Goal: Transaction & Acquisition: Purchase product/service

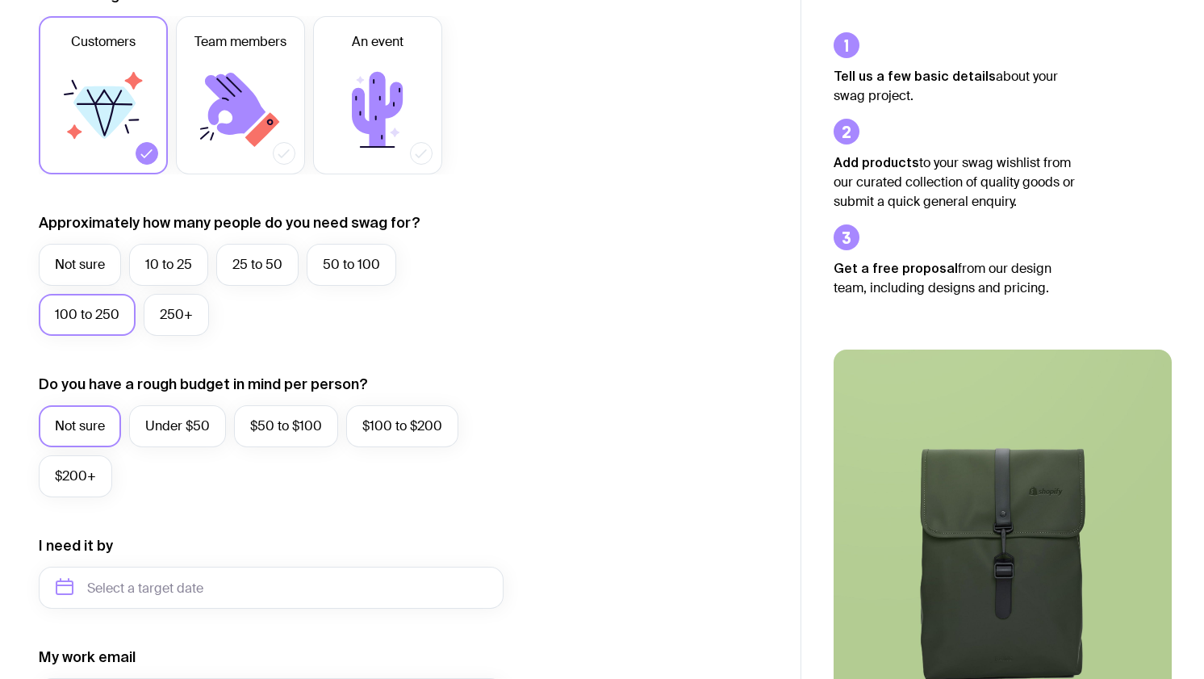
scroll to position [316, 0]
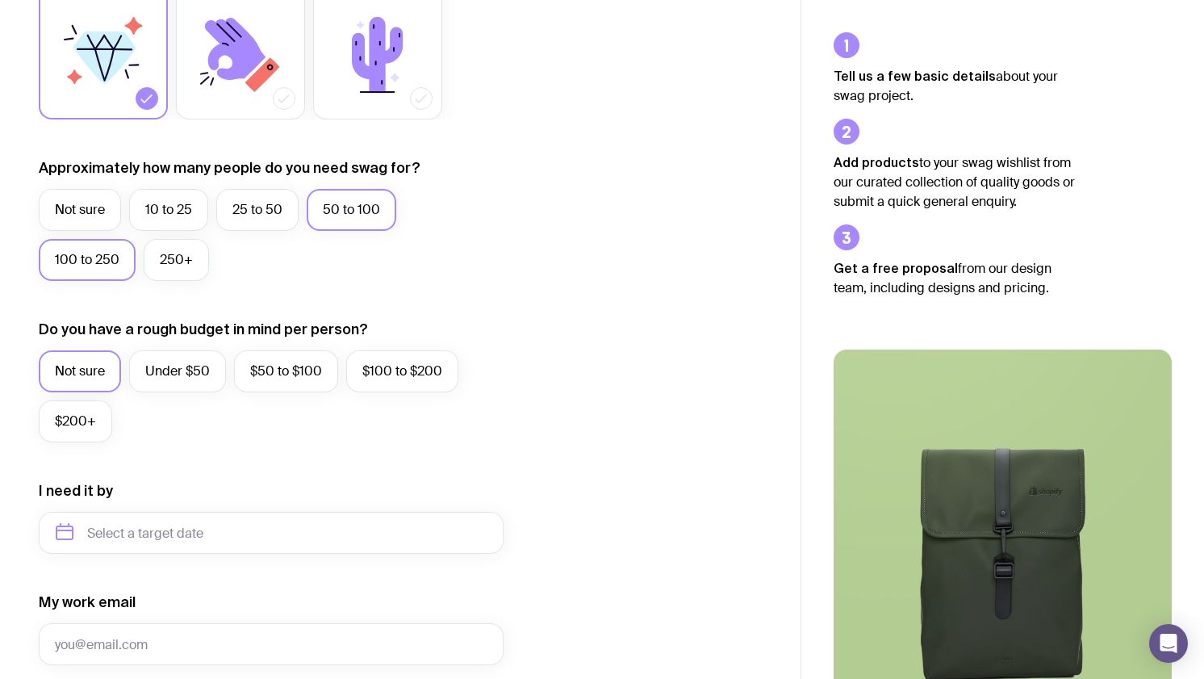
click at [350, 208] on label "50 to 100" at bounding box center [352, 210] width 90 height 42
click at [0, 0] on input "50 to 100" at bounding box center [0, 0] width 0 height 0
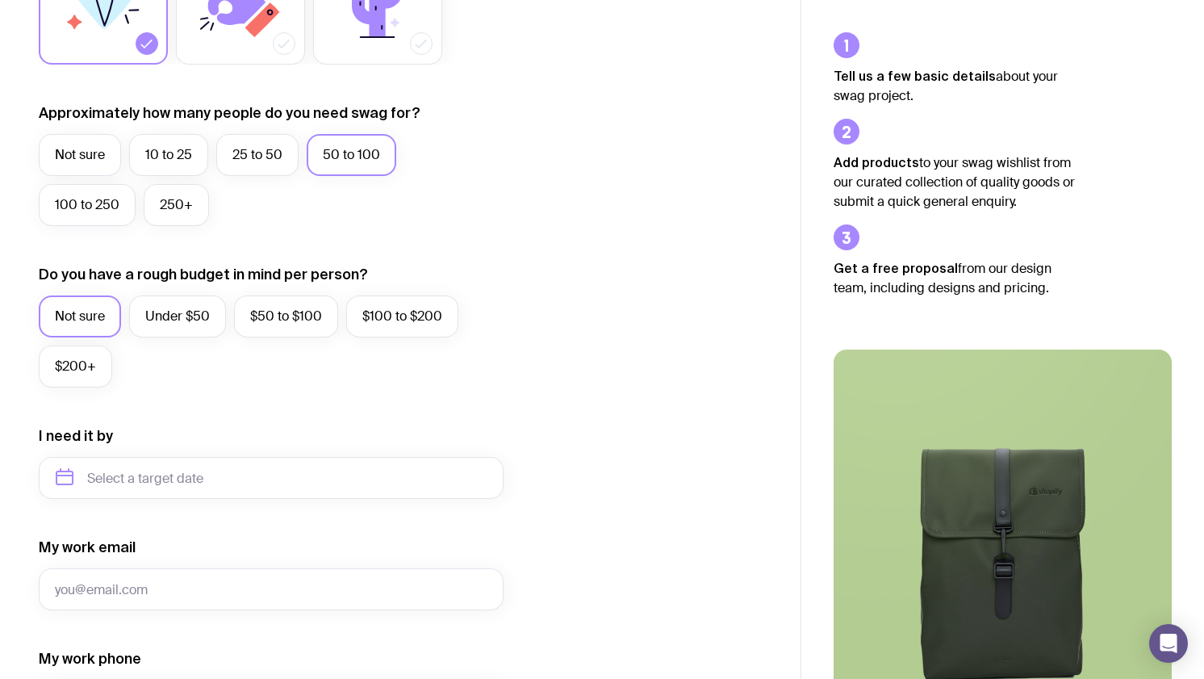
scroll to position [394, 0]
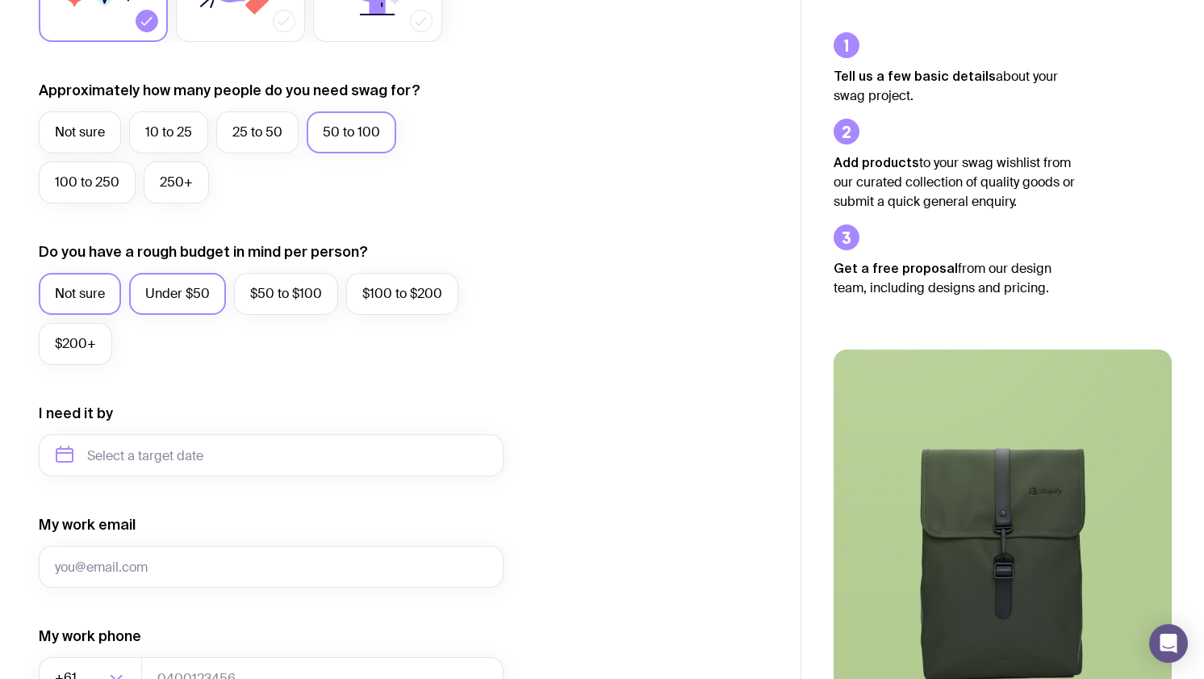
click at [184, 284] on label "Under $50" at bounding box center [177, 294] width 97 height 42
click at [0, 0] on input "Under $50" at bounding box center [0, 0] width 0 height 0
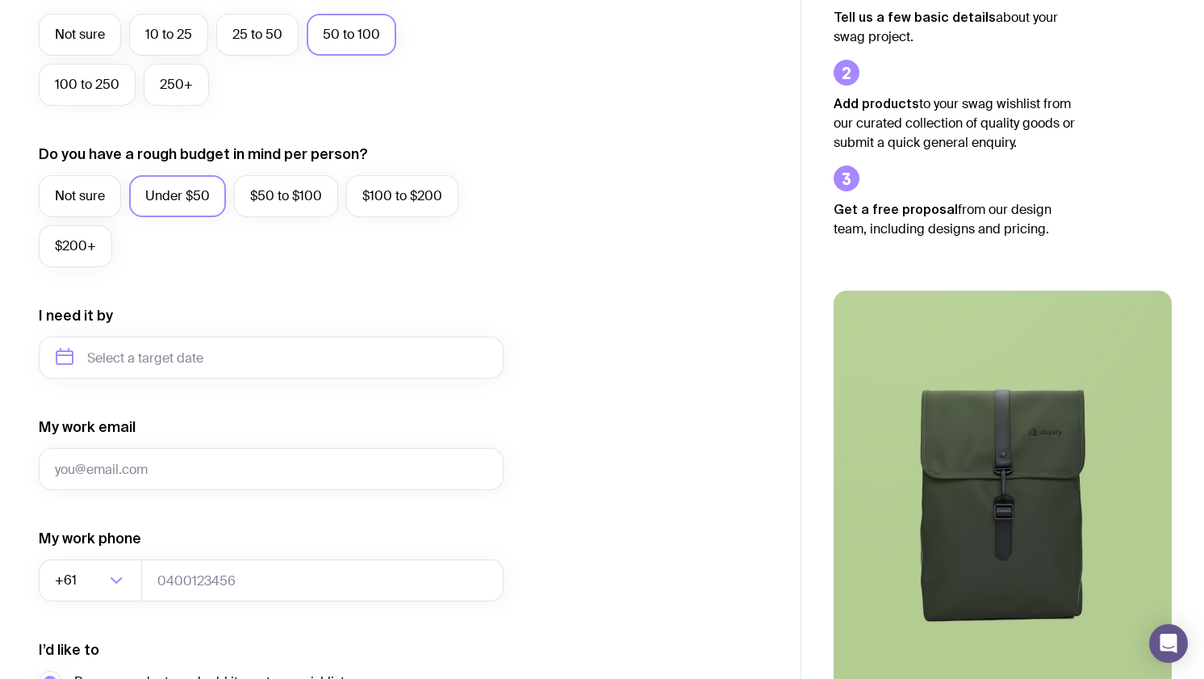
scroll to position [523, 0]
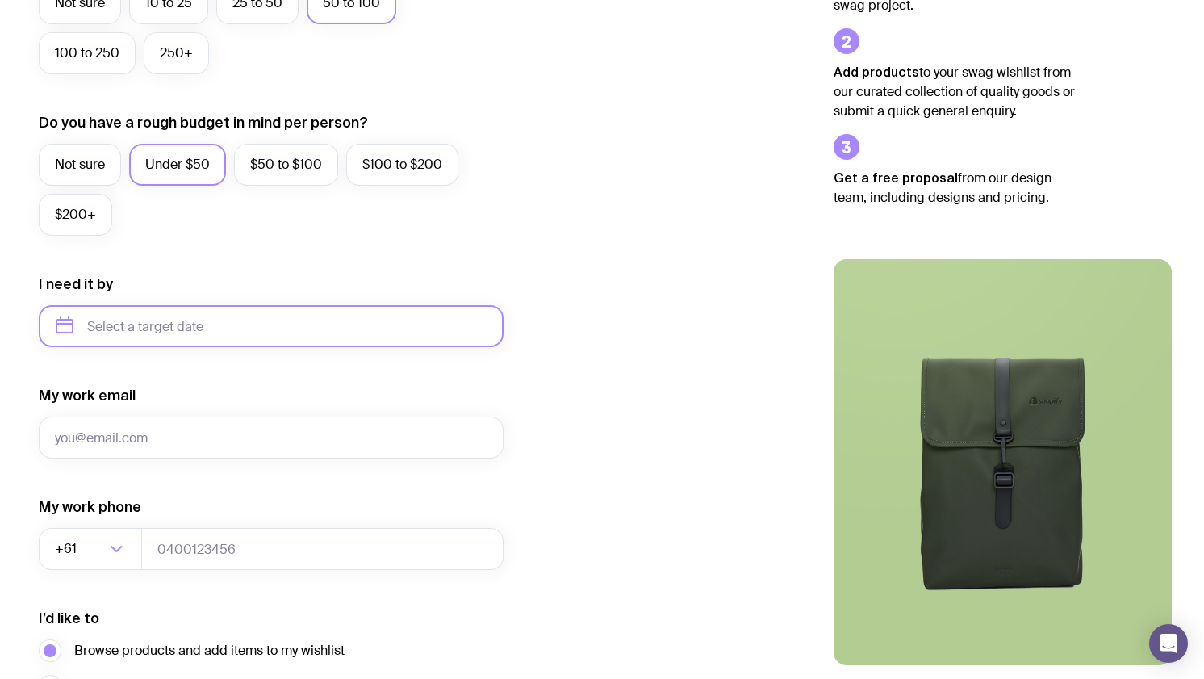
click at [130, 332] on input "text" at bounding box center [271, 326] width 465 height 42
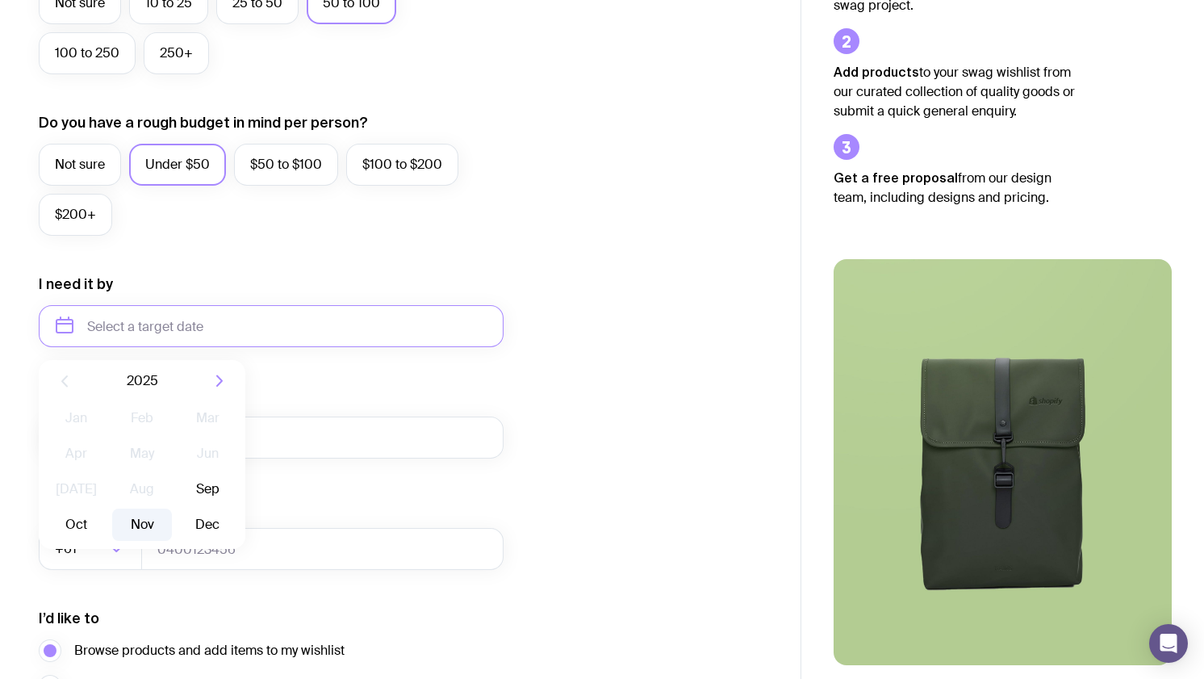
click at [151, 520] on button "Nov" at bounding box center [141, 525] width 59 height 32
type input "[DATE]"
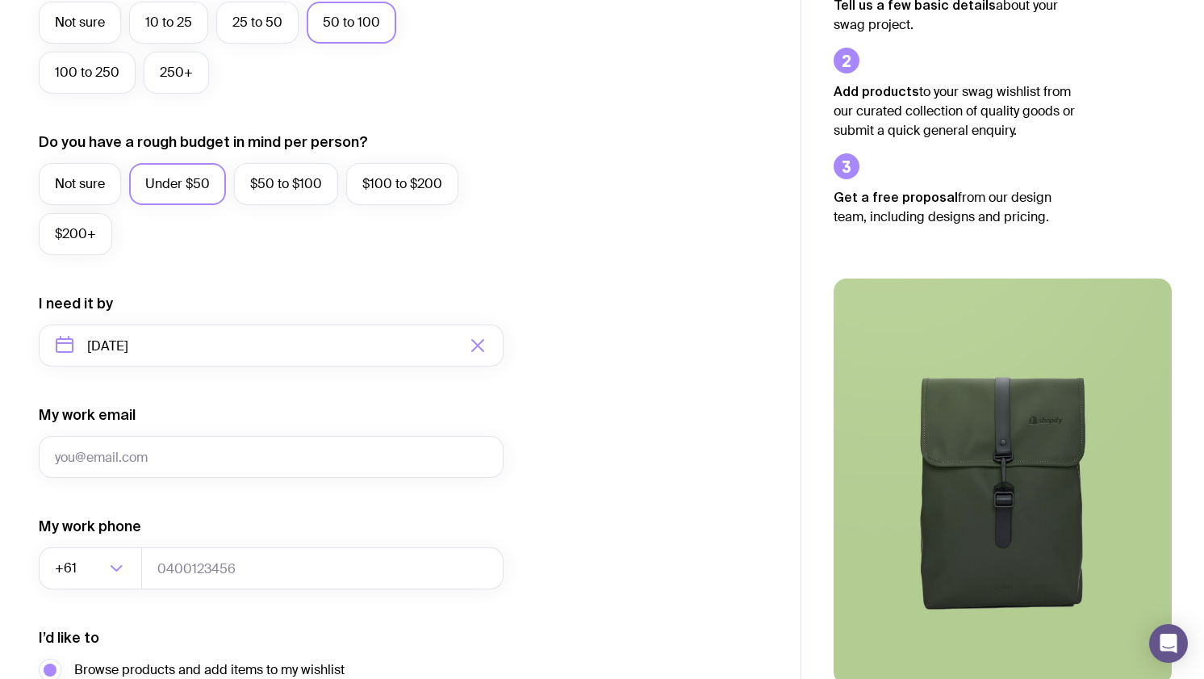
scroll to position [644, 0]
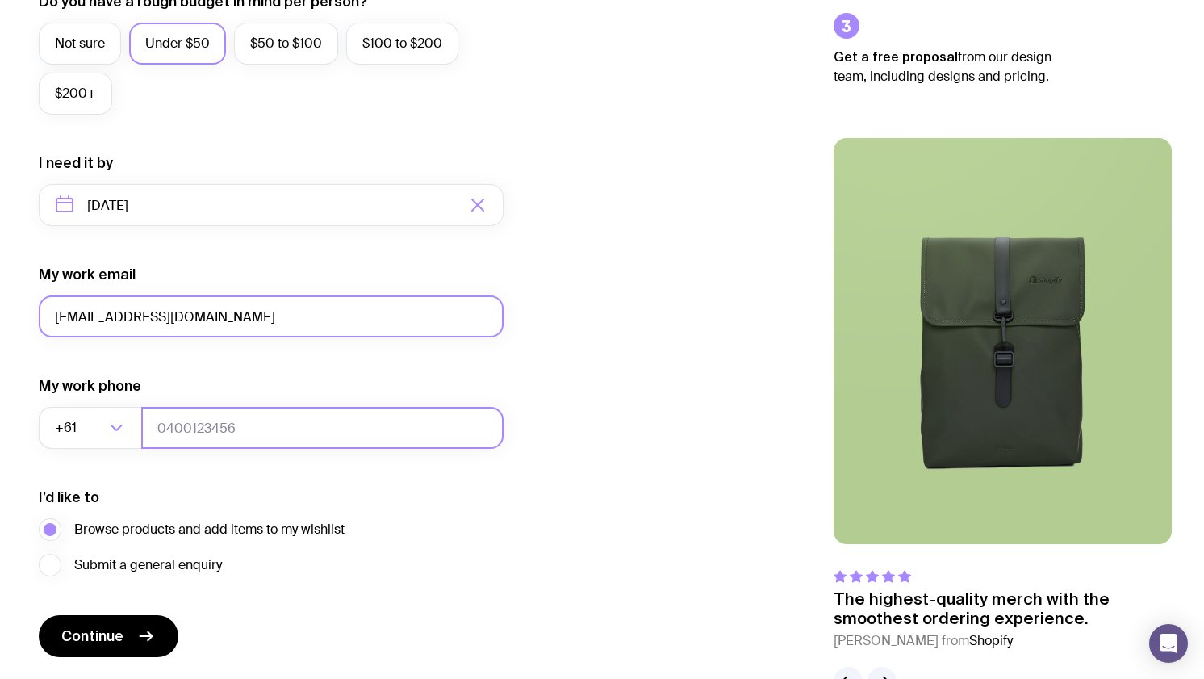
type input "[EMAIL_ADDRESS][DOMAIN_NAME]"
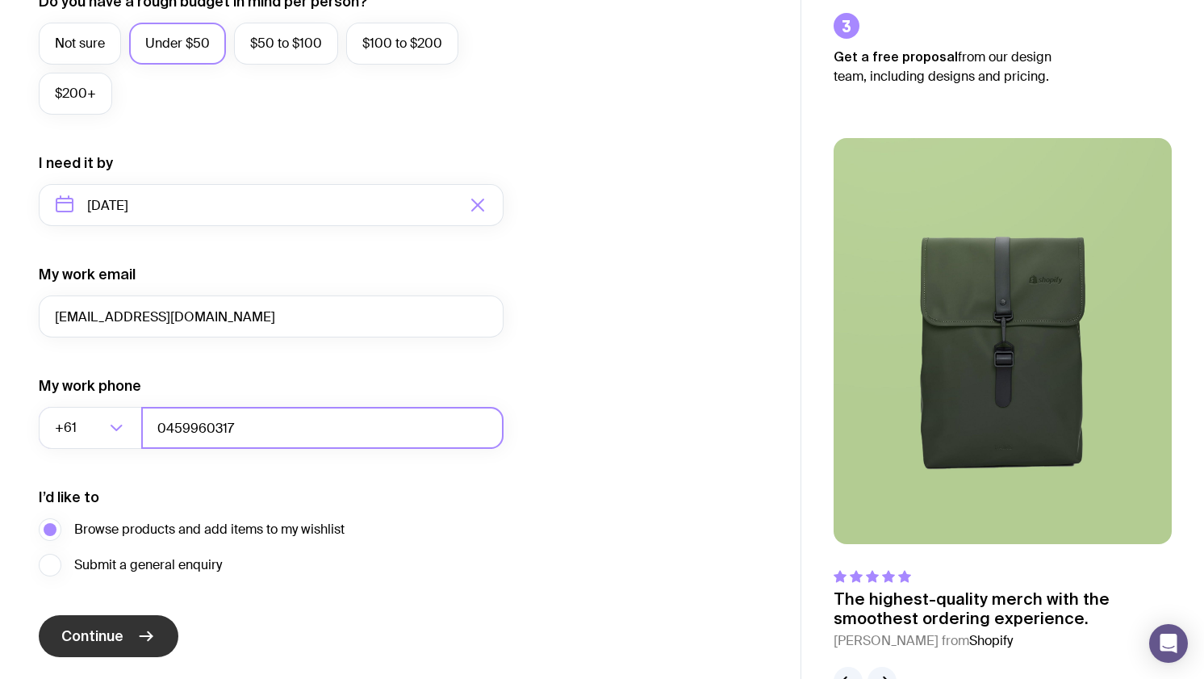
type input "0459960317"
click at [105, 639] on span "Continue" at bounding box center [92, 635] width 62 height 19
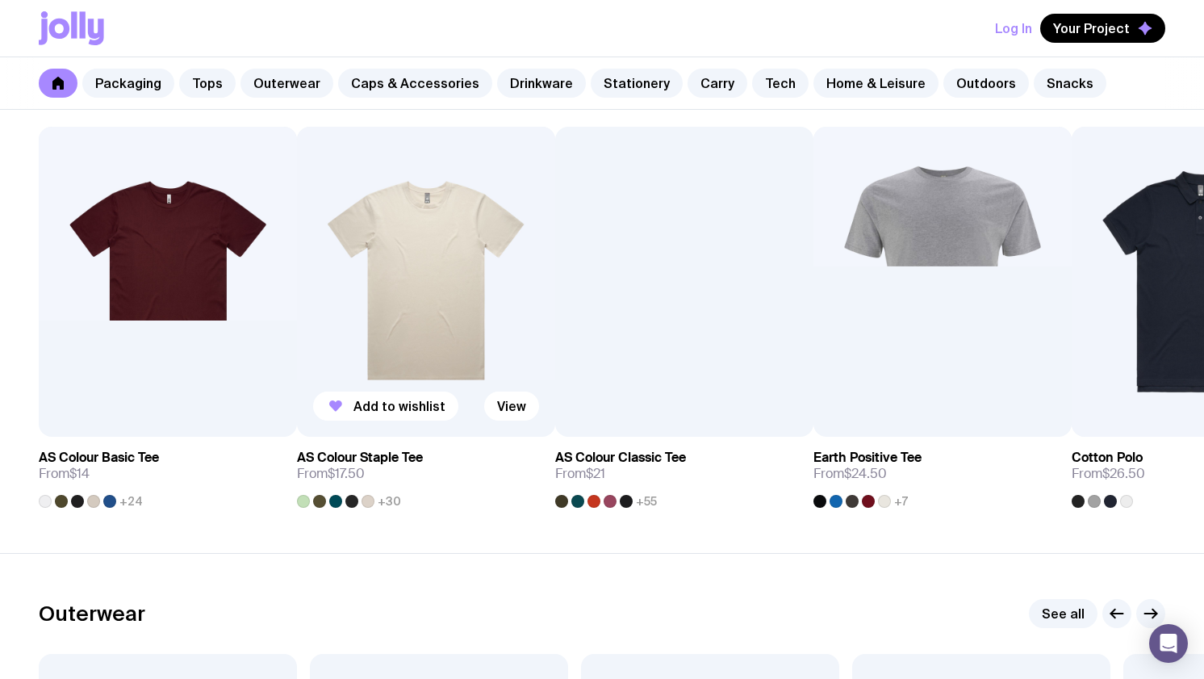
scroll to position [837, 0]
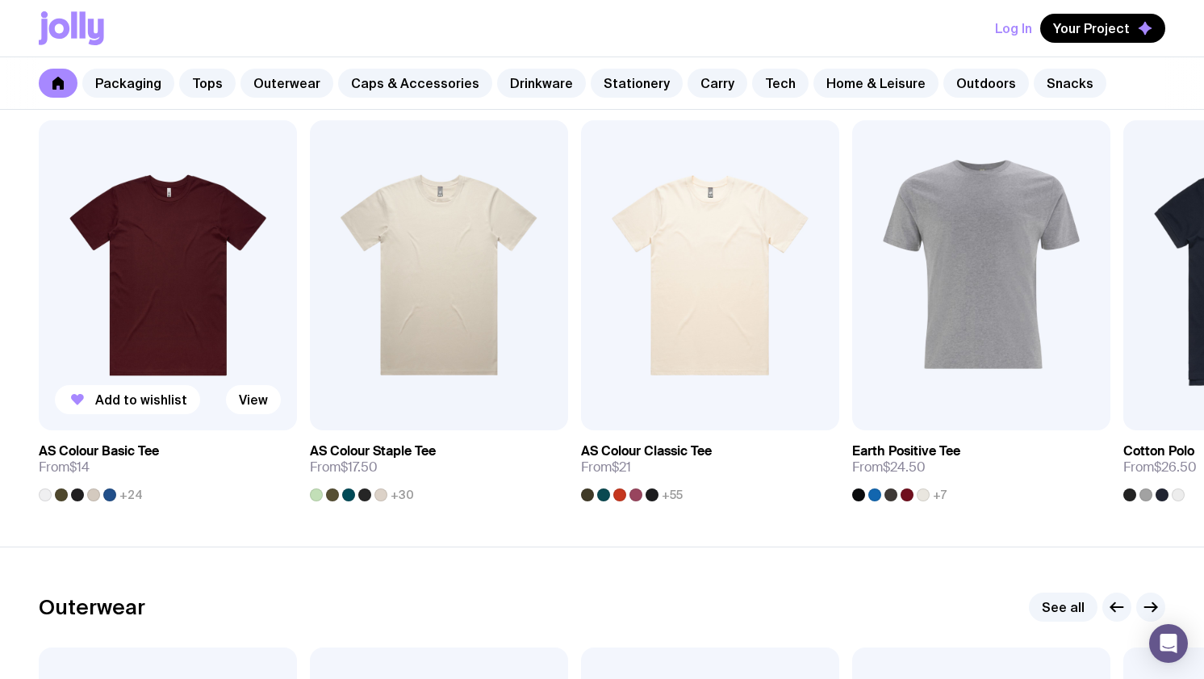
click at [186, 251] on img at bounding box center [168, 275] width 258 height 310
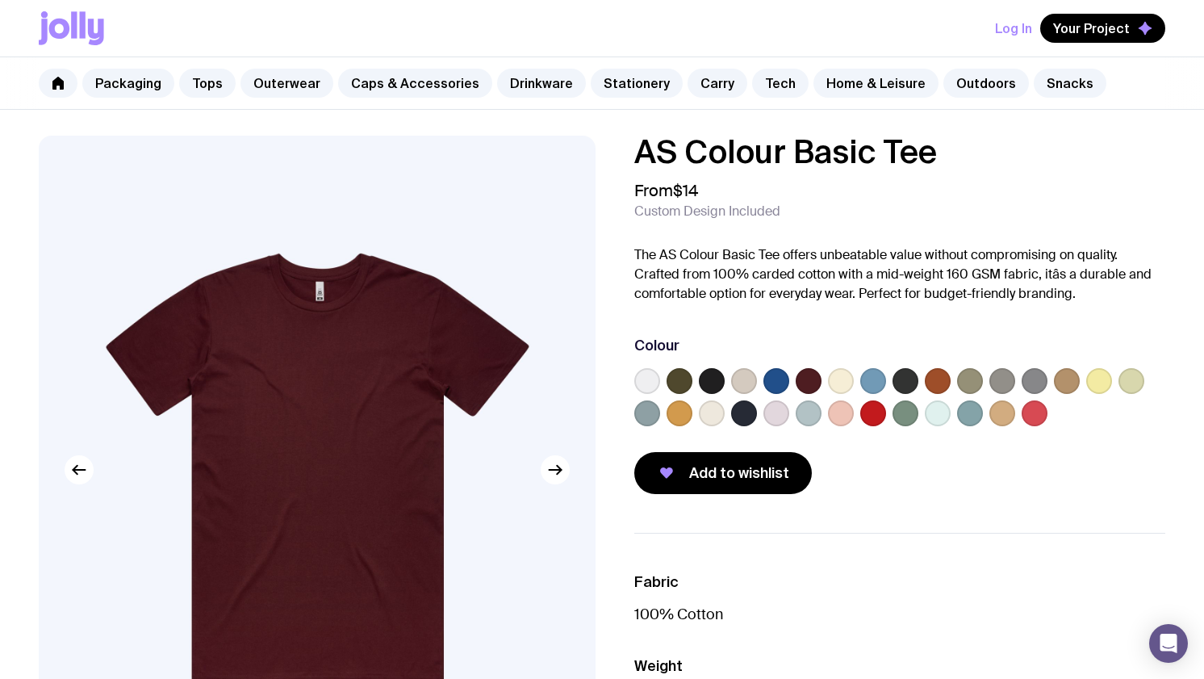
click at [716, 384] on label at bounding box center [712, 381] width 26 height 26
click at [0, 0] on input "radio" at bounding box center [0, 0] width 0 height 0
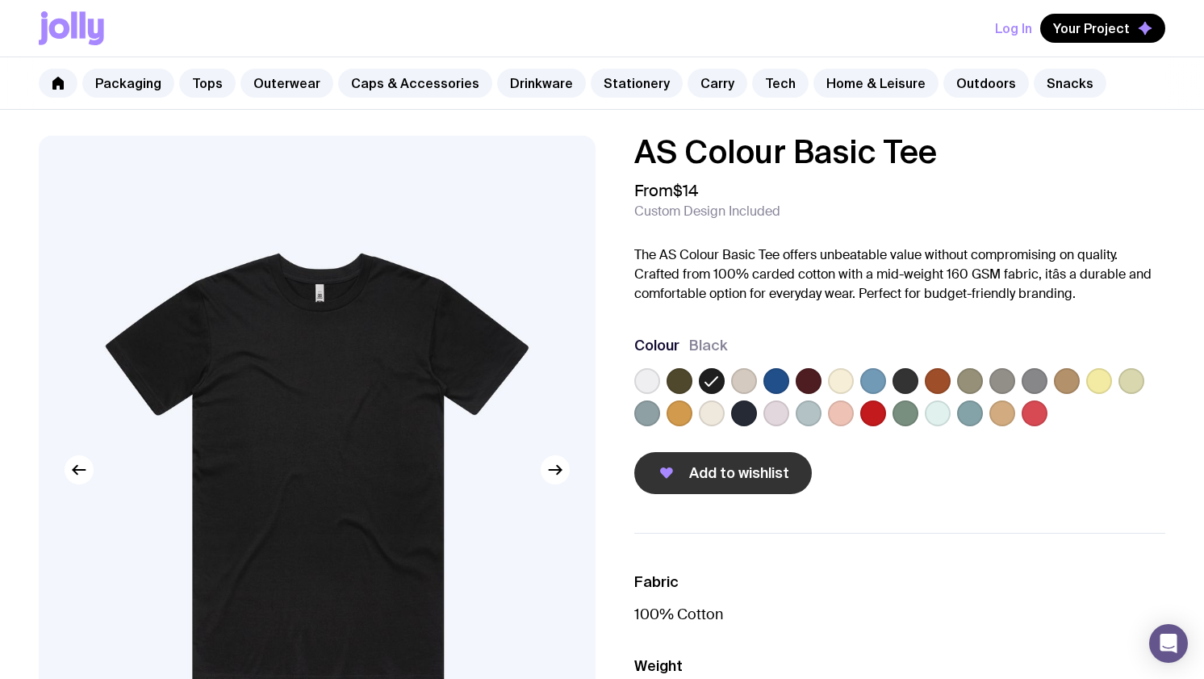
click at [768, 456] on button "Add to wishlist" at bounding box center [723, 473] width 178 height 42
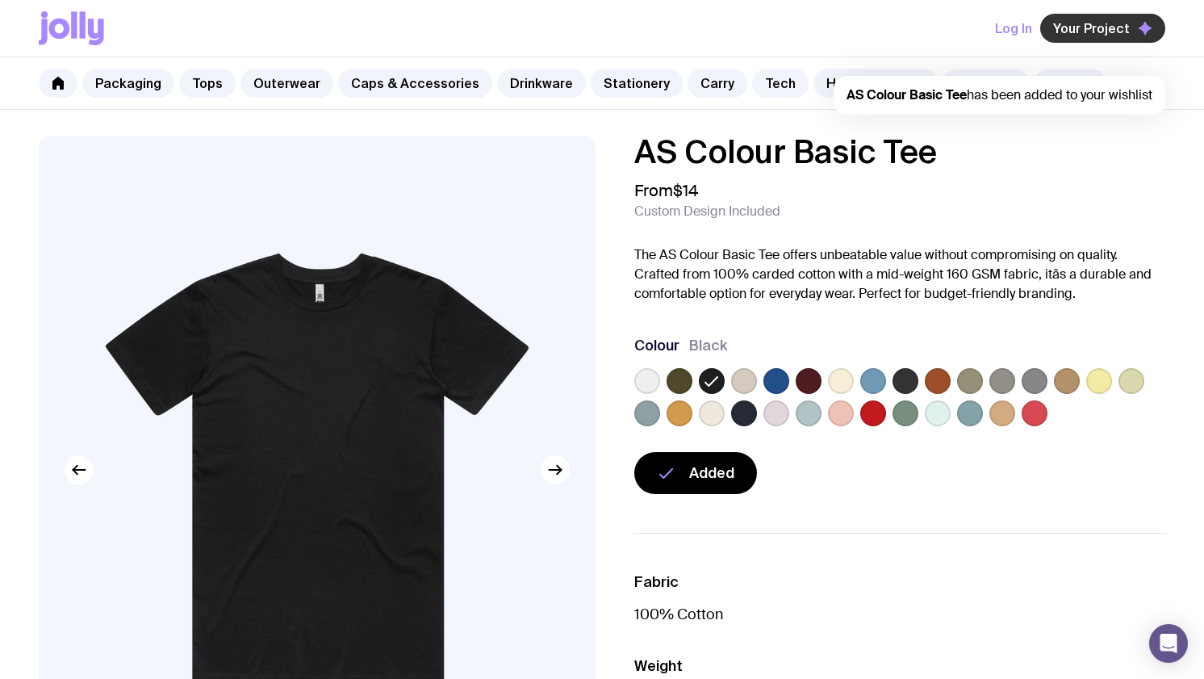
click at [1098, 32] on span "Your Project" at bounding box center [1091, 28] width 77 height 16
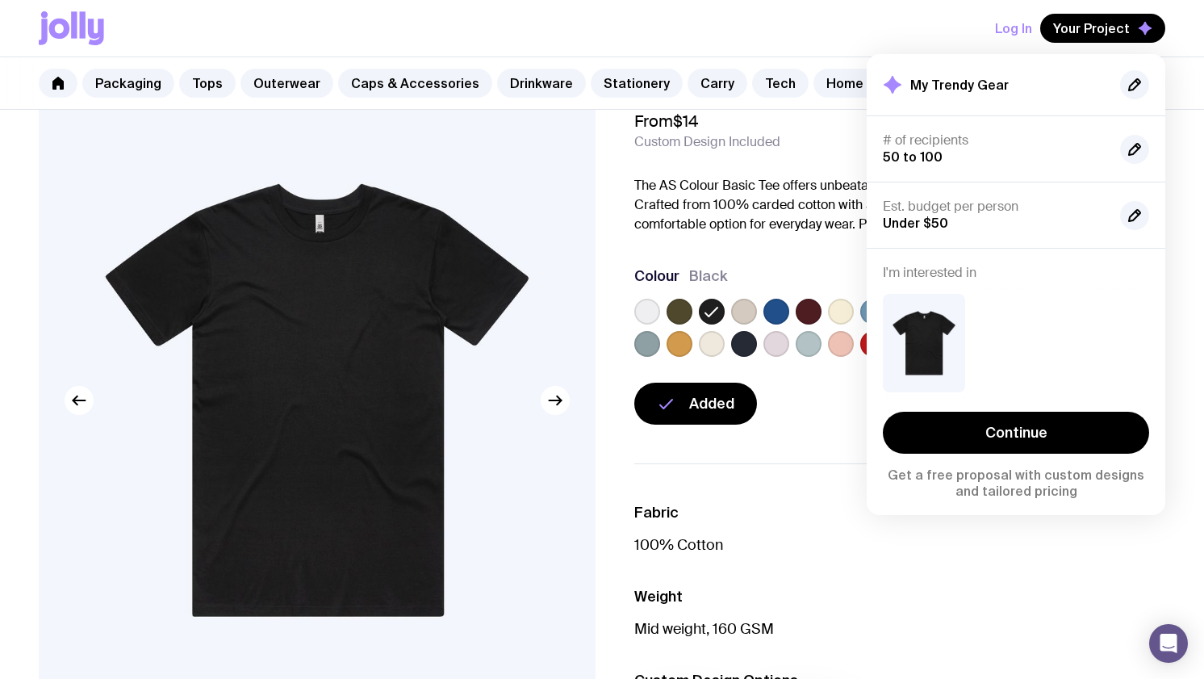
scroll to position [97, 0]
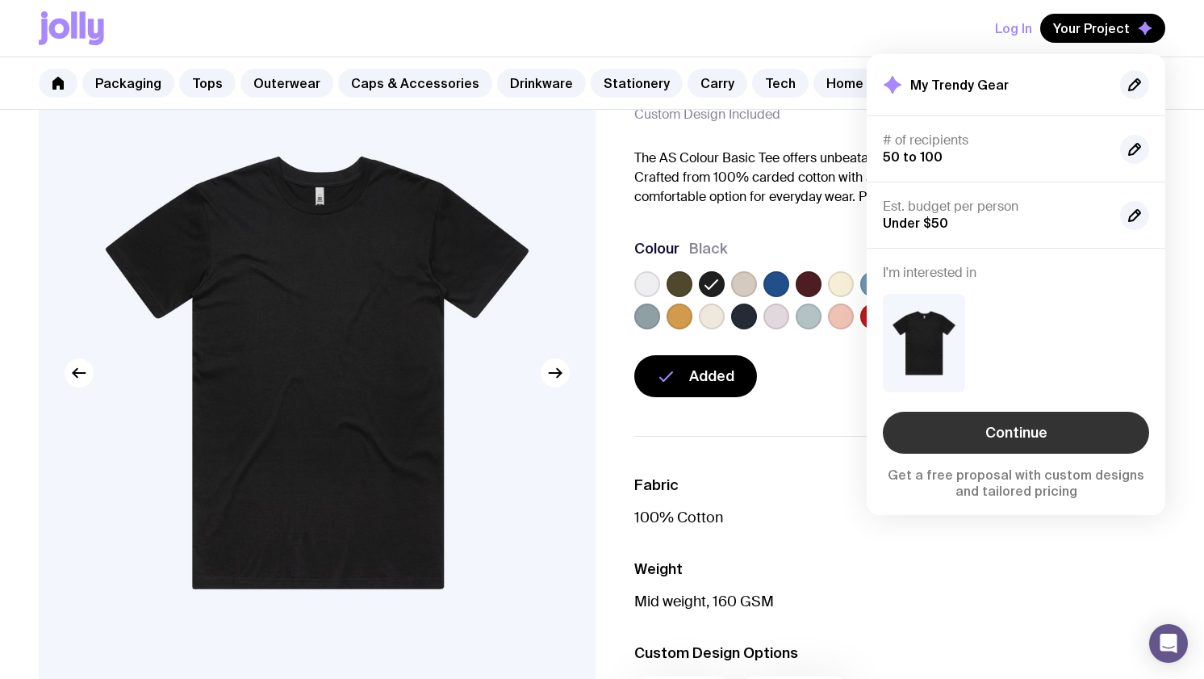
click at [983, 432] on link "Continue" at bounding box center [1016, 433] width 266 height 42
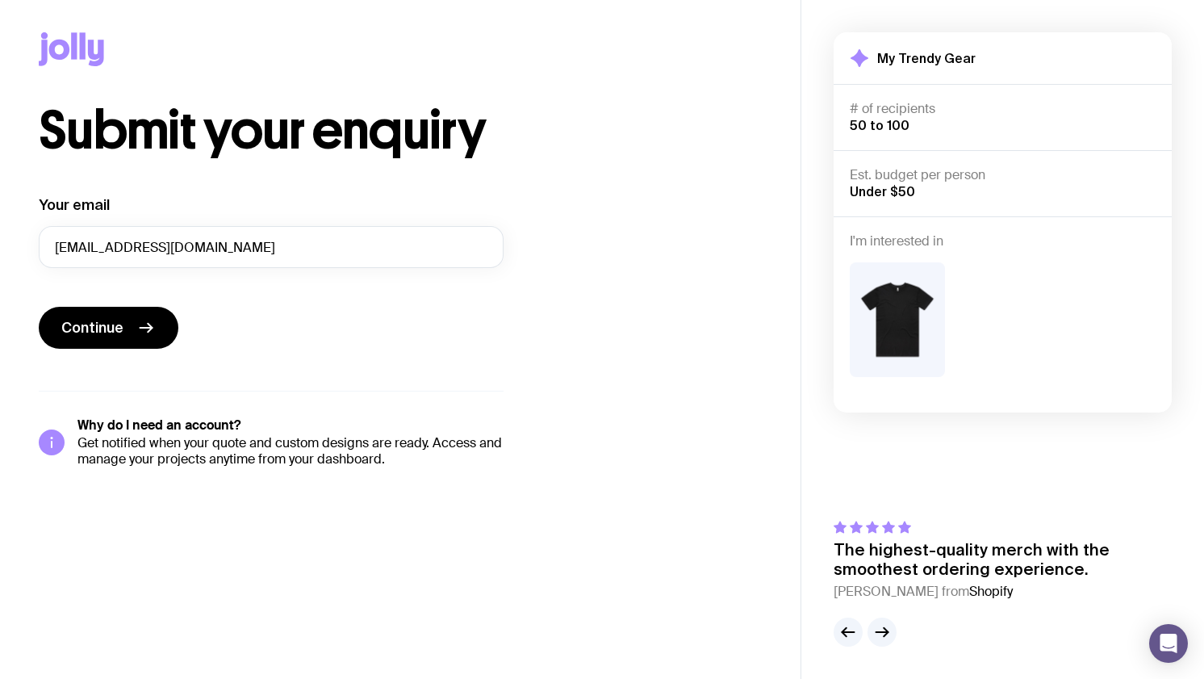
scroll to position [2, 0]
